Goal: Find specific page/section: Find specific page/section

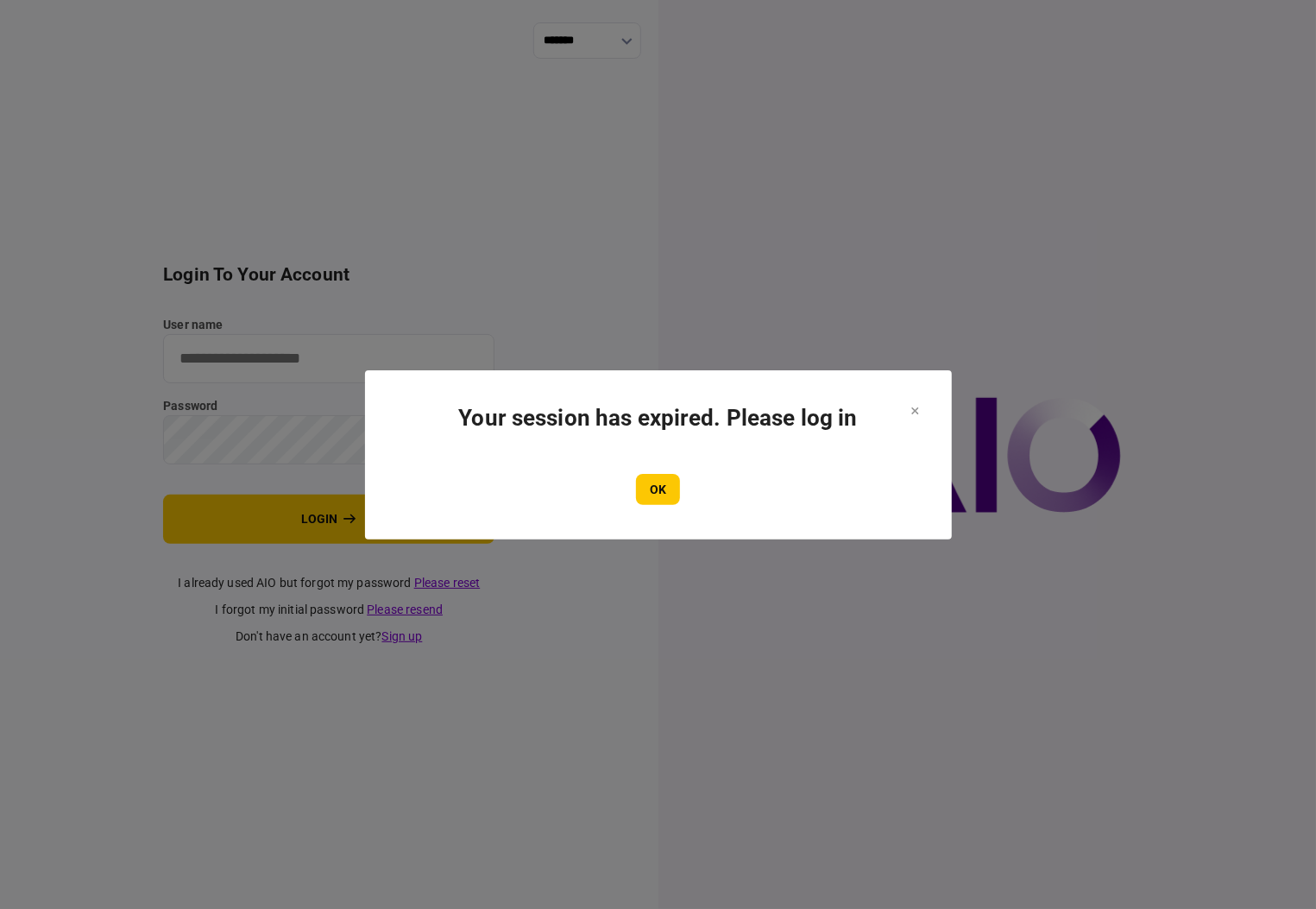
drag, startPoint x: 677, startPoint y: 483, endPoint x: 504, endPoint y: 420, distance: 184.1
click at [676, 483] on button "OK" at bounding box center [658, 489] width 44 height 31
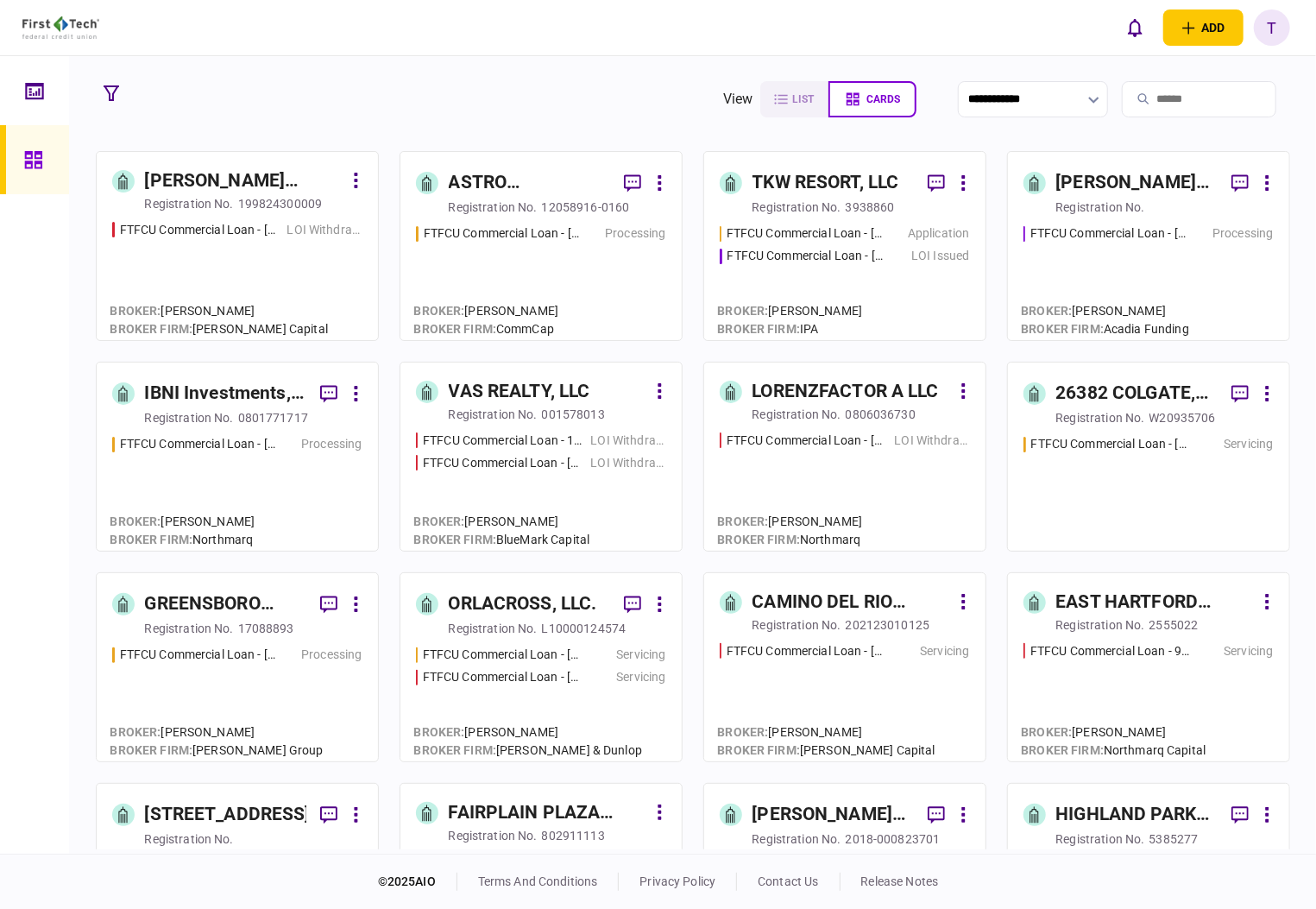
click at [484, 174] on div "ASTRO PROPERTIES LLC" at bounding box center [529, 183] width 161 height 28
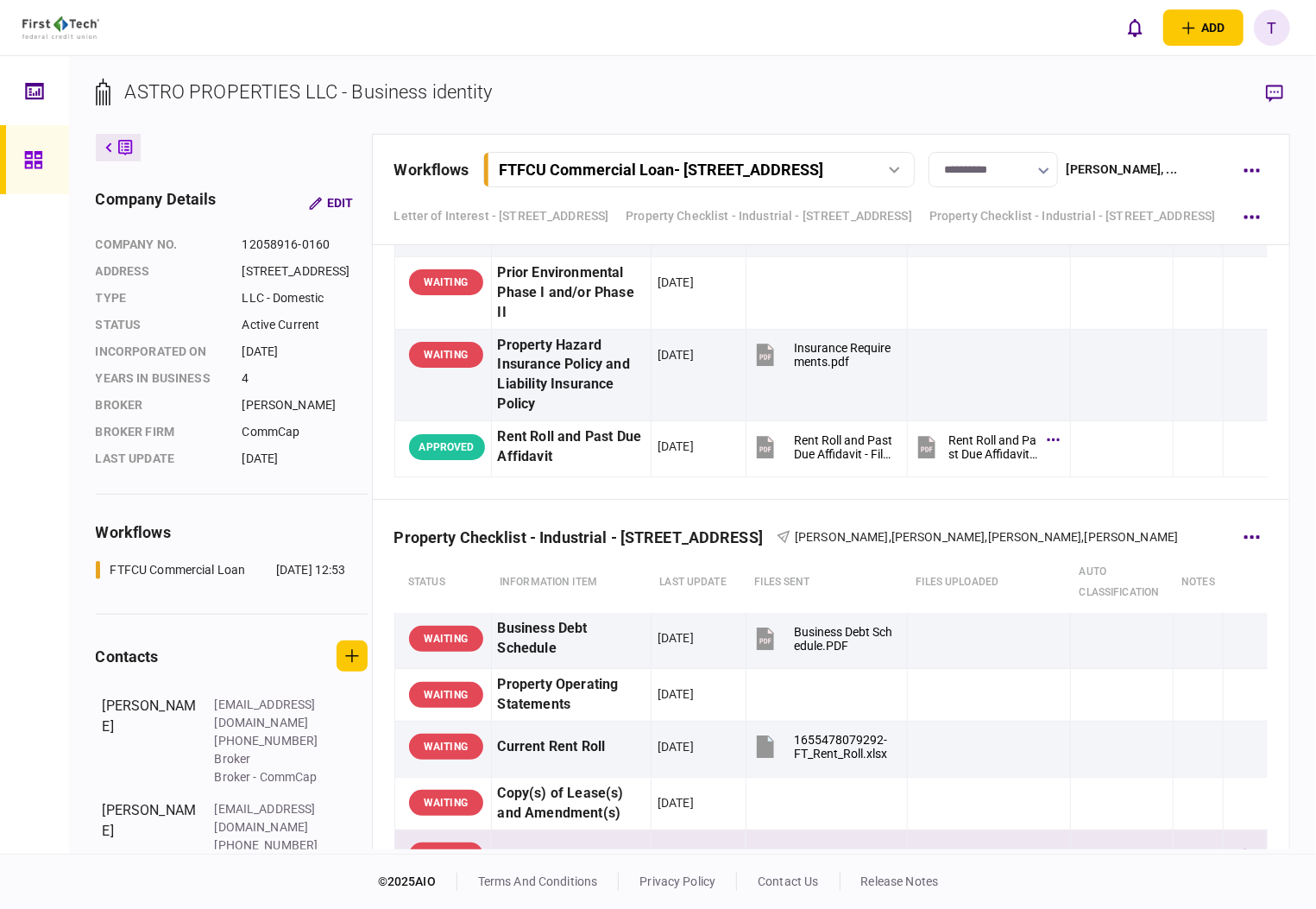
scroll to position [2876, 0]
